Goal: Find contact information: Find contact information

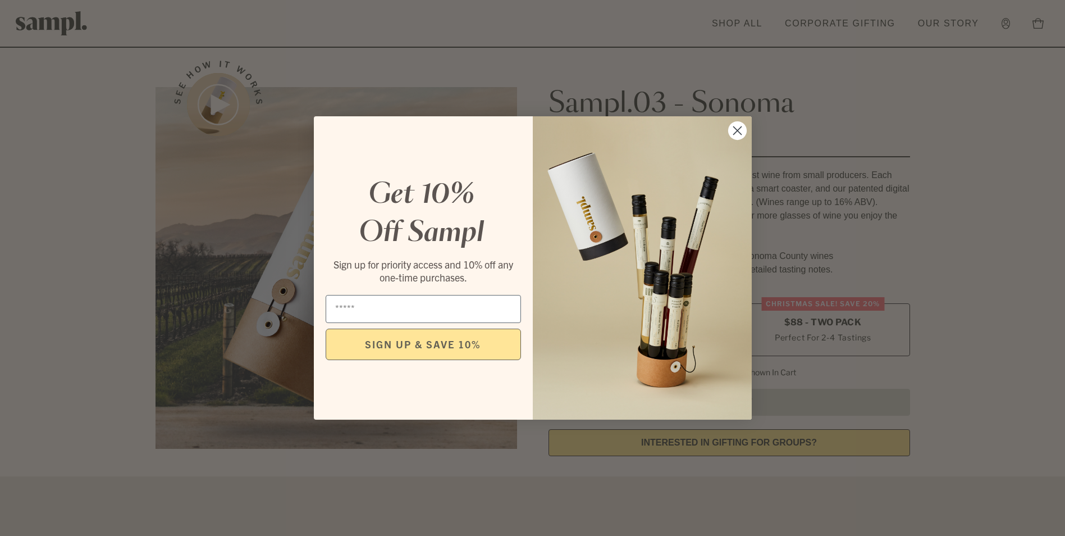
click at [754, 130] on div "Close dialog Get 10% Off Sampl Sign up for priority access and 10% off any one-…" at bounding box center [533, 268] width 461 height 326
click at [735, 130] on circle "Close dialog" at bounding box center [737, 130] width 19 height 19
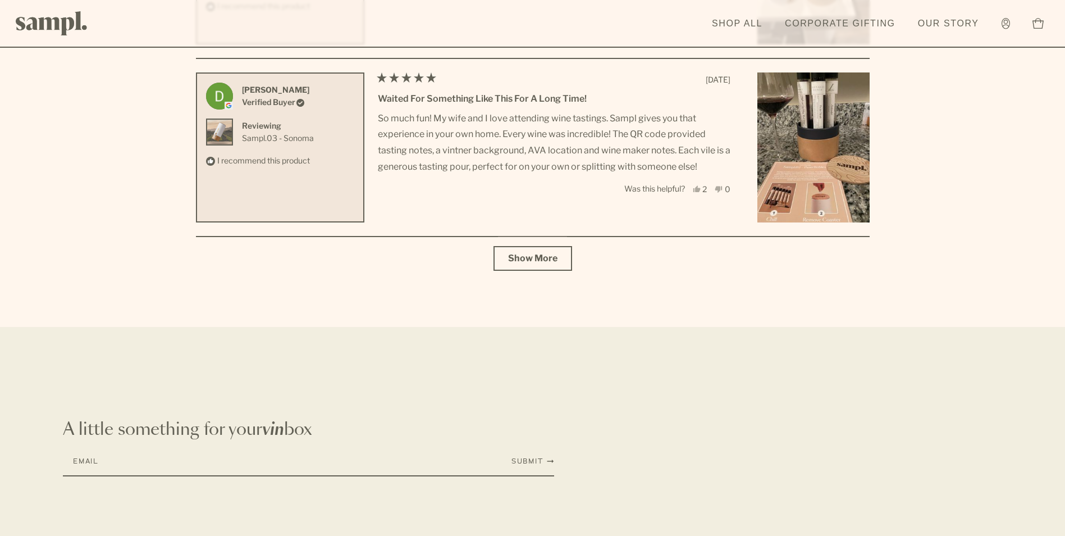
scroll to position [4946, 0]
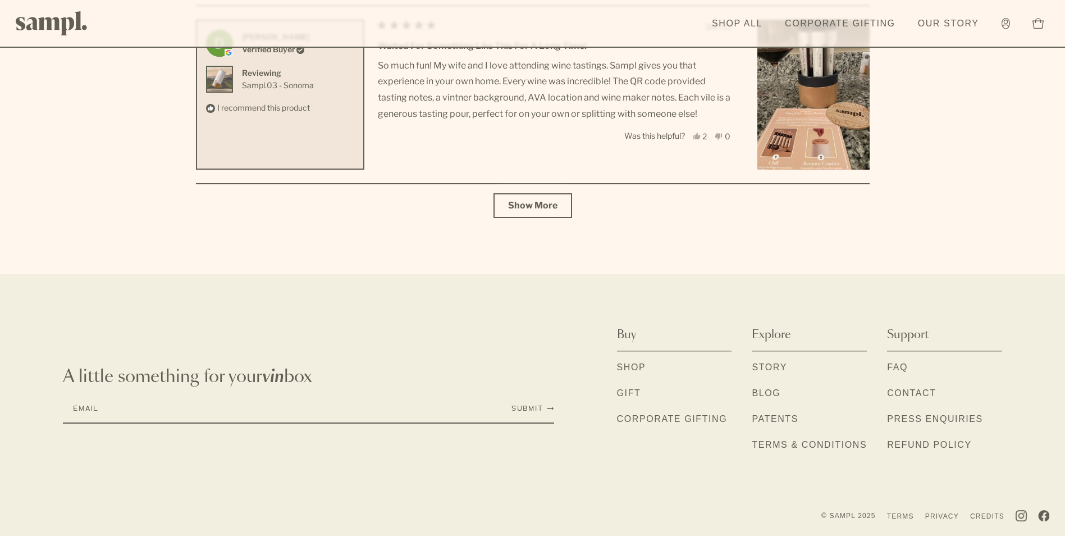
click at [901, 391] on link "Contact" at bounding box center [911, 393] width 49 height 15
